Goal: Complete application form: Complete application form

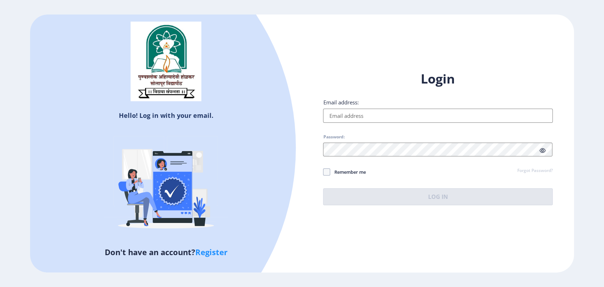
type input "[EMAIL_ADDRESS][DOMAIN_NAME]"
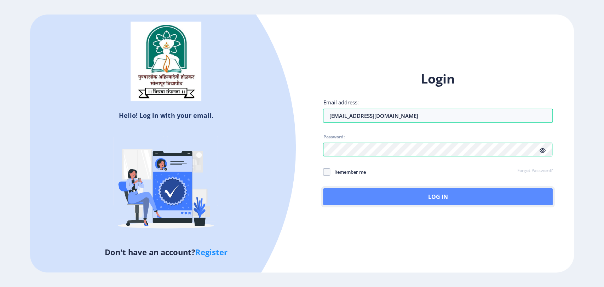
click at [443, 202] on button "Log In" at bounding box center [437, 196] width 229 height 17
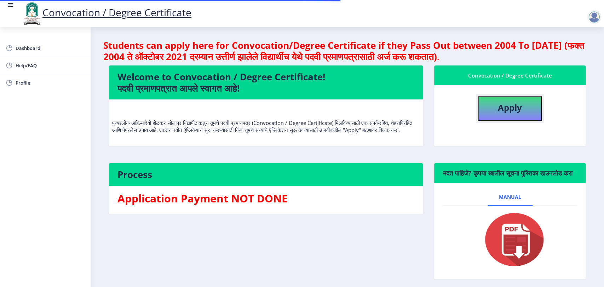
click at [526, 112] on button "Apply" at bounding box center [510, 108] width 64 height 25
select select
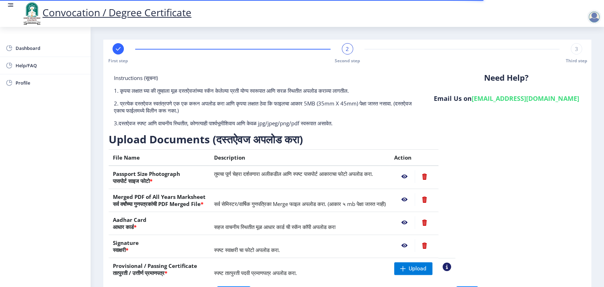
click at [117, 51] on rect at bounding box center [118, 48] width 7 height 7
select select "Regular"
select select "2023"
select select "Grade A"
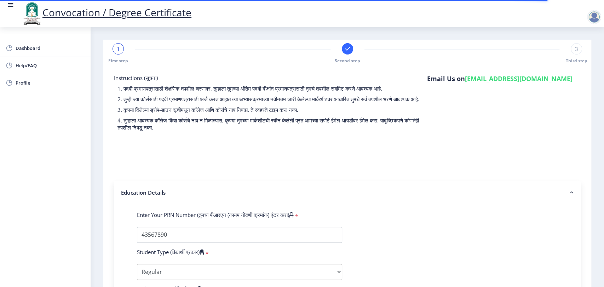
scroll to position [118, 0]
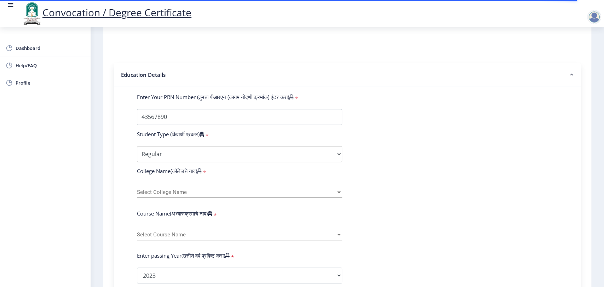
click at [202, 195] on span "Select College Name" at bounding box center [236, 192] width 199 height 6
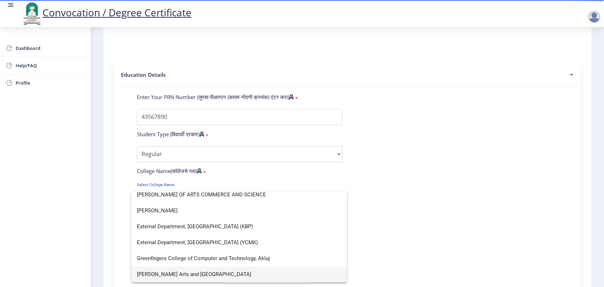
scroll to position [4, 0]
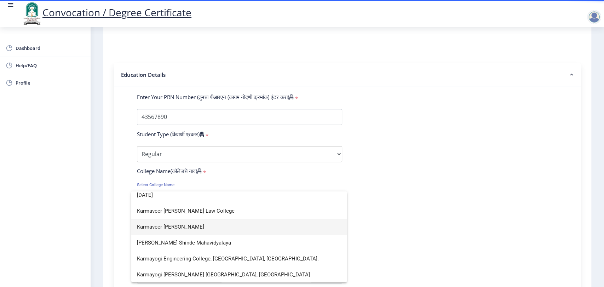
type input "[DATE]"
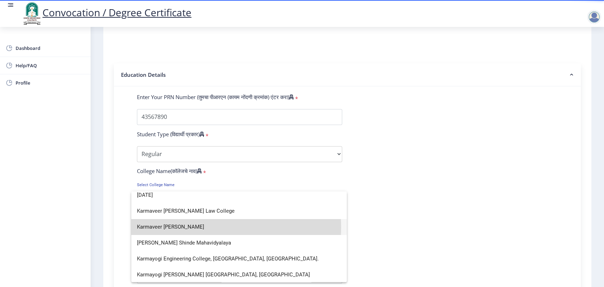
click at [191, 227] on span "Karmaveer [PERSON_NAME]" at bounding box center [239, 227] width 204 height 16
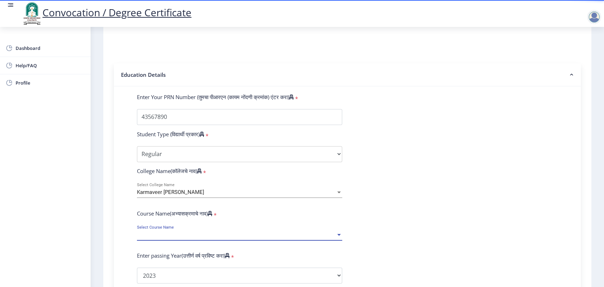
click at [207, 238] on span "Select Course Name" at bounding box center [236, 235] width 199 height 6
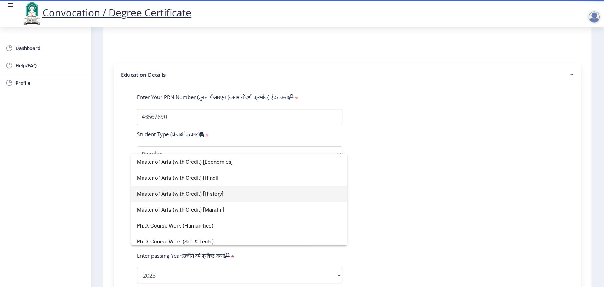
scroll to position [132, 0]
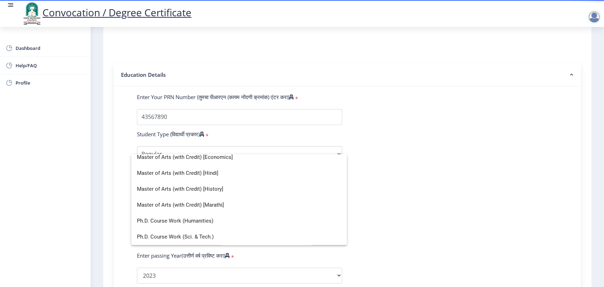
click at [402, 202] on div at bounding box center [302, 143] width 604 height 287
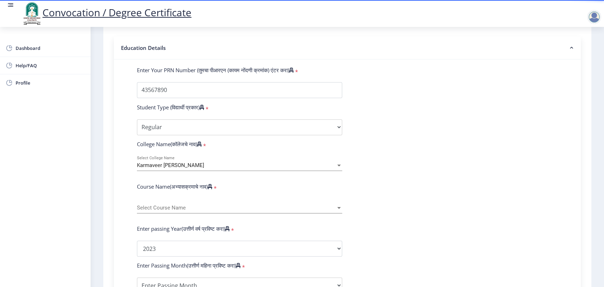
scroll to position [157, 0]
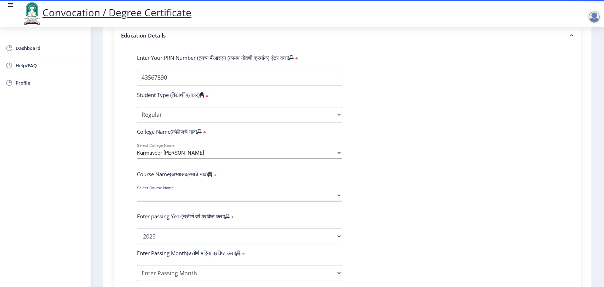
click at [225, 198] on span "Select Course Name" at bounding box center [236, 195] width 199 height 6
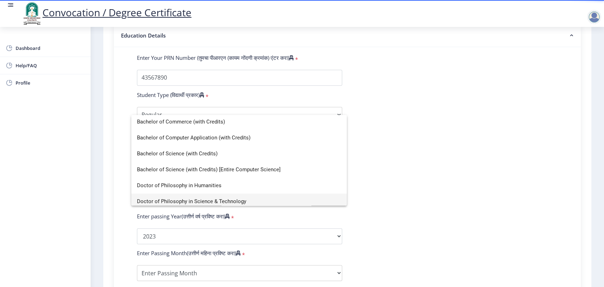
scroll to position [14, 0]
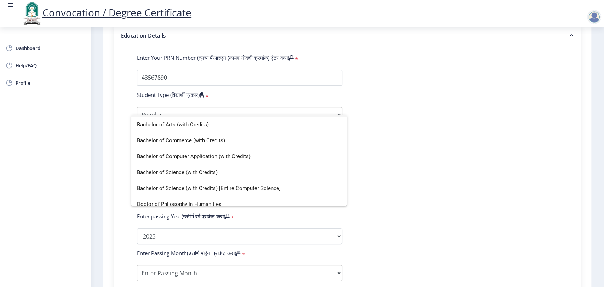
click at [407, 94] on div at bounding box center [302, 143] width 604 height 287
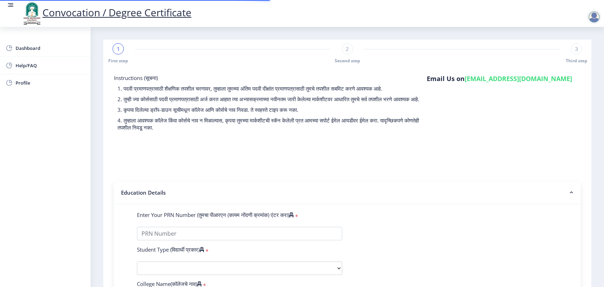
select select
type input "43567890"
select select "Regular"
select select "2023"
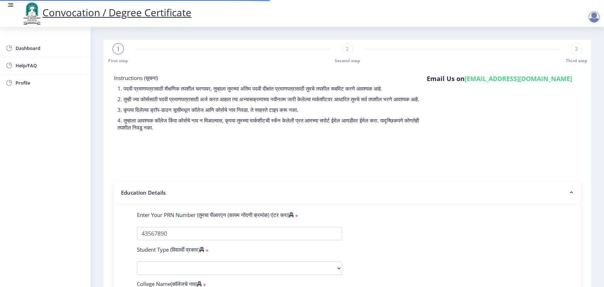
select select
select select "Grade A"
type input "2345678"
type input "test"
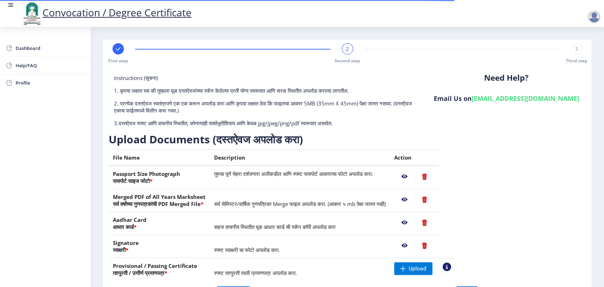
click at [120, 51] on rect at bounding box center [118, 48] width 7 height 7
select select "Regular"
select select "2023"
select select "Grade A"
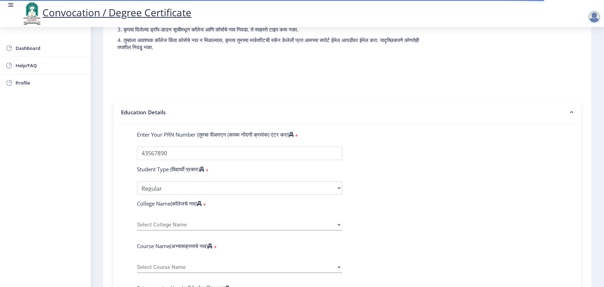
scroll to position [157, 0]
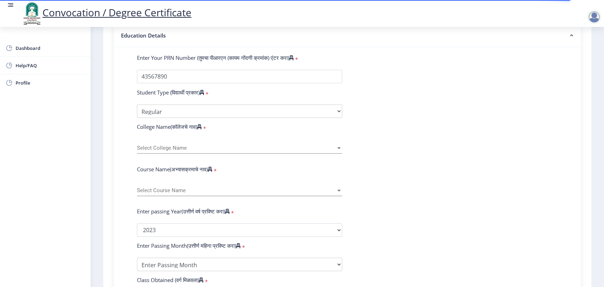
click at [182, 151] on span "Select College Name" at bounding box center [236, 148] width 199 height 6
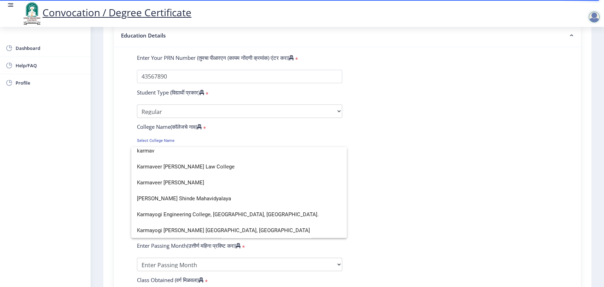
scroll to position [0, 0]
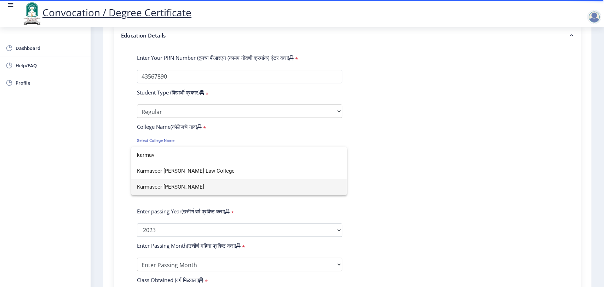
type input "karmav"
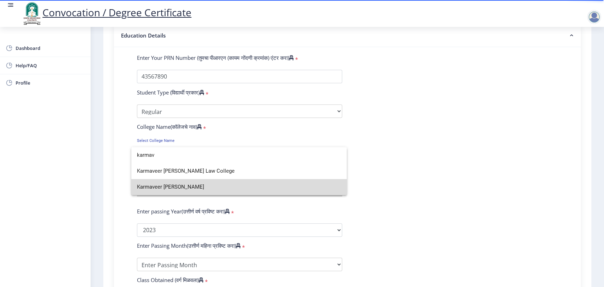
click at [186, 186] on span "Karmaveer [PERSON_NAME]" at bounding box center [239, 187] width 204 height 16
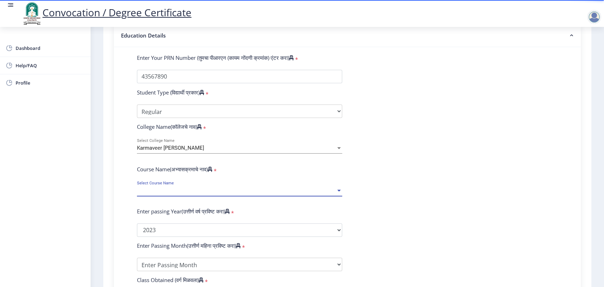
click at [201, 194] on span "Select Course Name" at bounding box center [236, 191] width 199 height 6
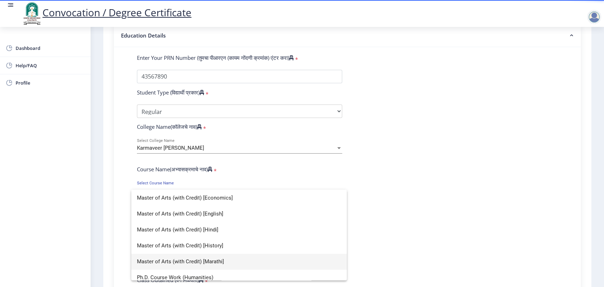
scroll to position [125, 0]
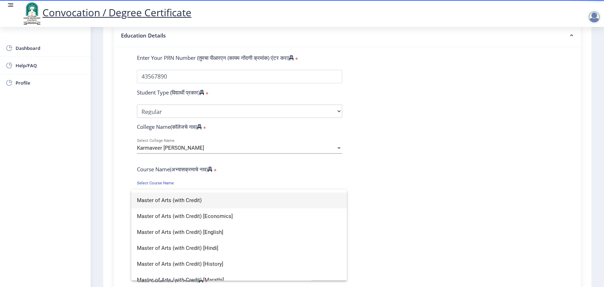
click at [204, 201] on span "Master of Arts (with Credit)" at bounding box center [239, 200] width 204 height 16
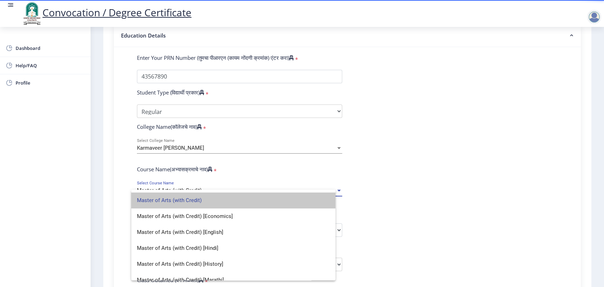
select select
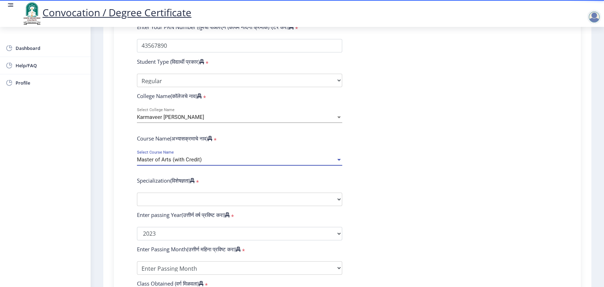
scroll to position [196, 0]
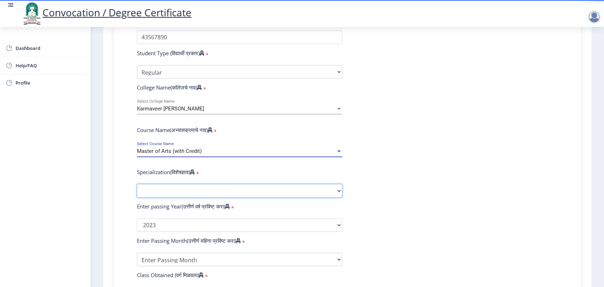
click at [274, 195] on select "Specialization English Hindi Marathi Urdu Ancient Indian History Culture & Arch…" at bounding box center [239, 190] width 205 height 13
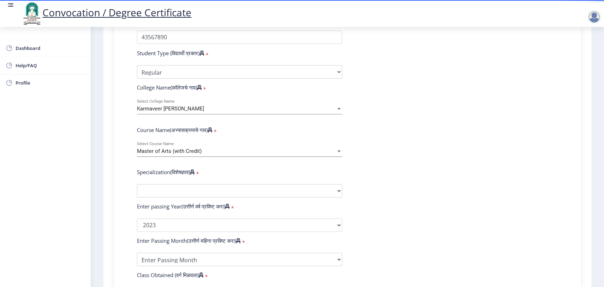
click at [442, 116] on form "Enter Your PRN Number (तुमचा पीआरएन (कायम नोंदणी क्रमांक) एंटर करा) * Student T…" at bounding box center [347, 210] width 431 height 390
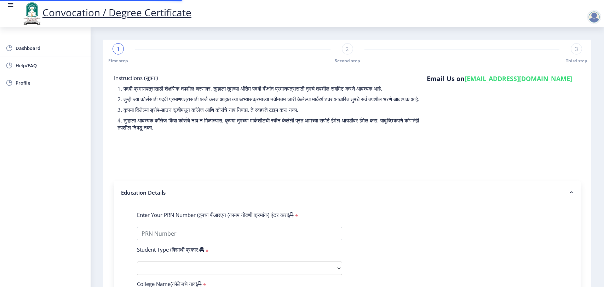
select select
type input "43567890"
select select "Regular"
select select "2023"
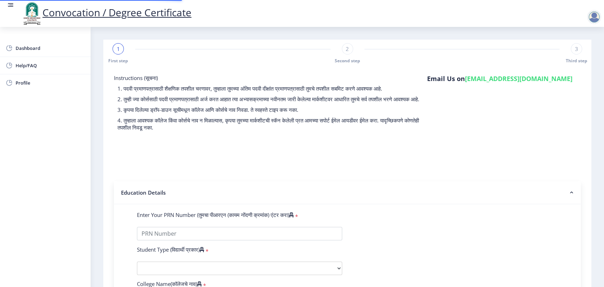
select select
select select "Grade A"
type input "2345678"
type input "test"
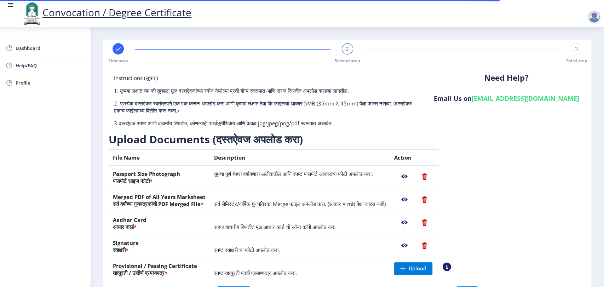
click at [122, 48] on div at bounding box center [118, 48] width 11 height 11
select select "Regular"
select select "2023"
select select "Grade A"
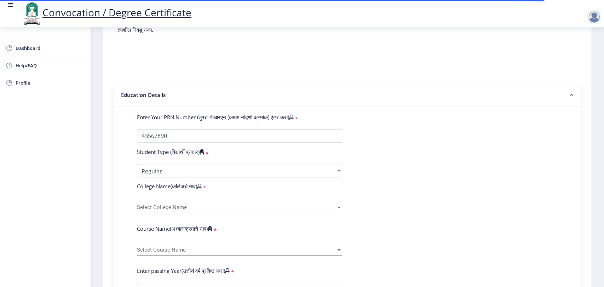
scroll to position [196, 0]
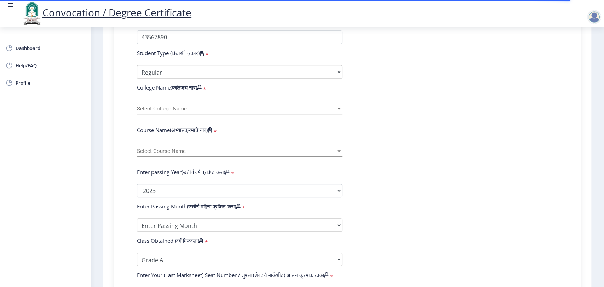
click at [201, 112] on span "Select College Name" at bounding box center [236, 109] width 199 height 6
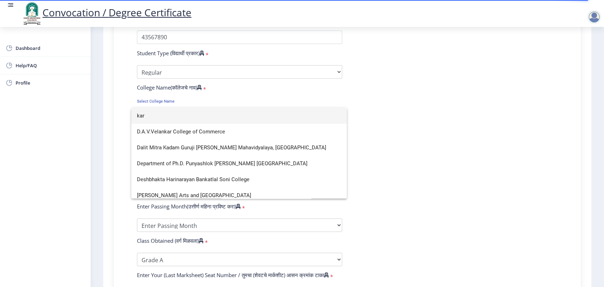
scroll to position [4, 0]
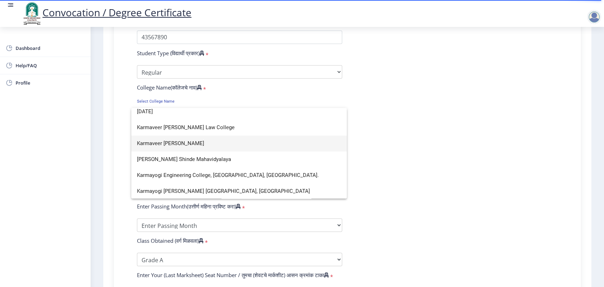
type input "karma"
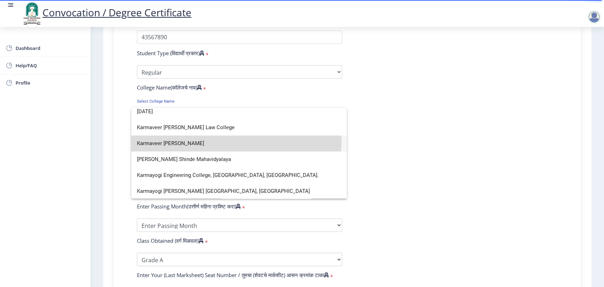
click at [201, 139] on span "Karmaveer [PERSON_NAME]" at bounding box center [239, 144] width 204 height 16
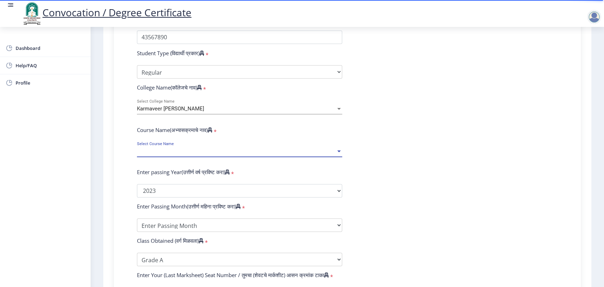
click at [199, 154] on span "Select Course Name" at bounding box center [236, 151] width 199 height 6
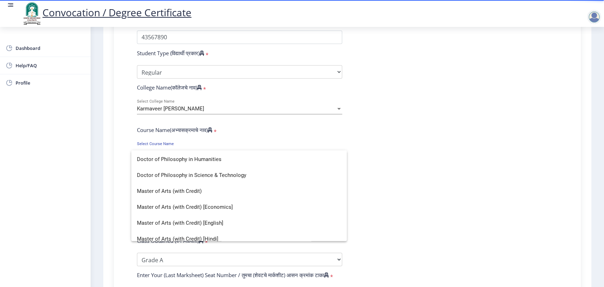
scroll to position [118, 0]
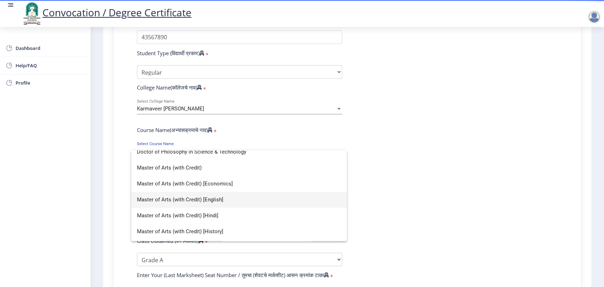
click at [222, 201] on span "Master of Arts (with Credit) [English]" at bounding box center [239, 200] width 204 height 16
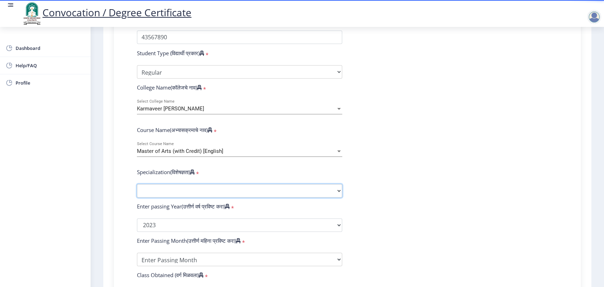
click at [211, 197] on select "Specialization English Hindi Marathi Urdu Ancient Indian History Culture & Arch…" at bounding box center [239, 190] width 205 height 13
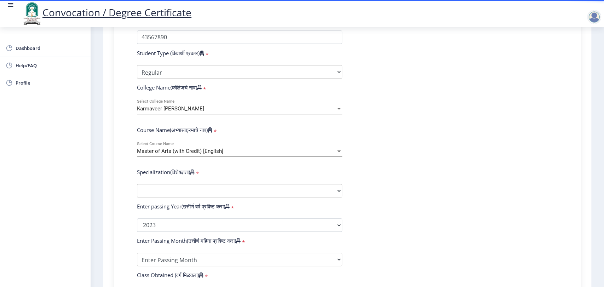
click at [438, 142] on form "Enter Your PRN Number (तुमचा पीआरएन (कायम नोंदणी क्रमांक) एंटर करा) * Student T…" at bounding box center [347, 210] width 431 height 390
click at [241, 154] on div "Master of Arts (with Credit) [English]" at bounding box center [236, 151] width 199 height 6
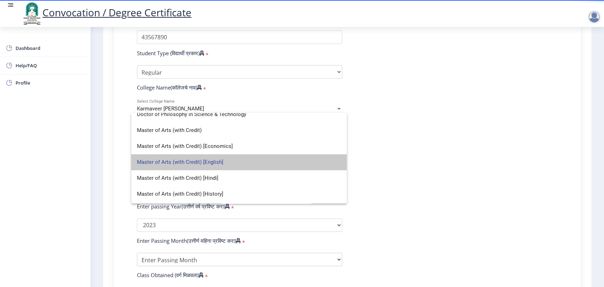
click at [280, 161] on span "Master of Arts (with Credit) [English]" at bounding box center [239, 162] width 204 height 16
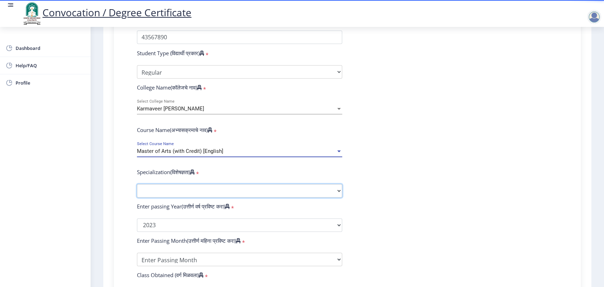
click at [221, 191] on select "Specialization English Hindi Marathi Urdu Ancient Indian History Culture & Arch…" at bounding box center [239, 190] width 205 height 13
select select "English"
click at [137, 191] on select "Specialization English Hindi Marathi Urdu Ancient Indian History Culture & Arch…" at bounding box center [239, 190] width 205 height 13
